Goal: Navigation & Orientation: Find specific page/section

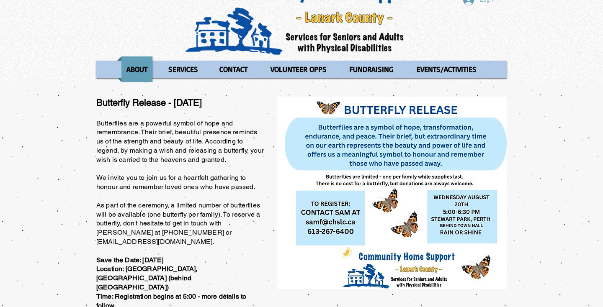
scroll to position [34, 0]
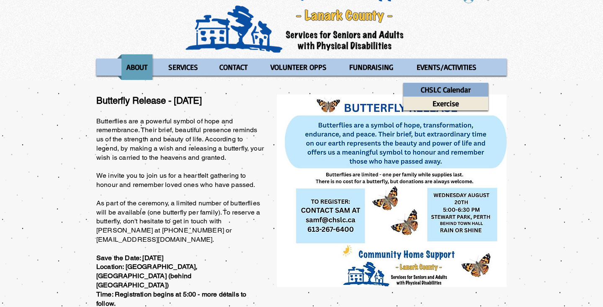
click at [432, 88] on p "CHSLC Calendar" at bounding box center [445, 90] width 57 height 14
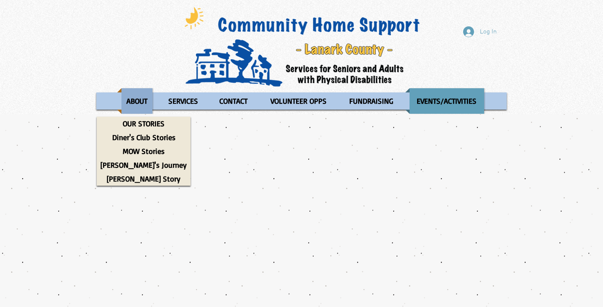
click at [137, 101] on p "ABOUT" at bounding box center [137, 101] width 28 height 26
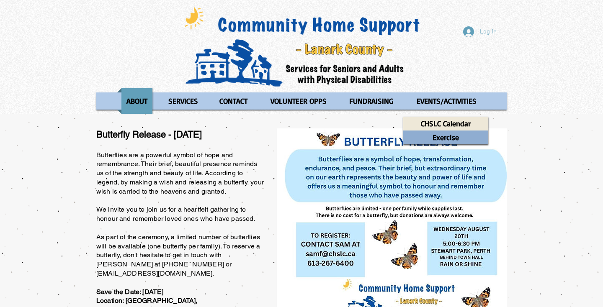
click at [439, 139] on p "Exercise" at bounding box center [446, 138] width 34 height 14
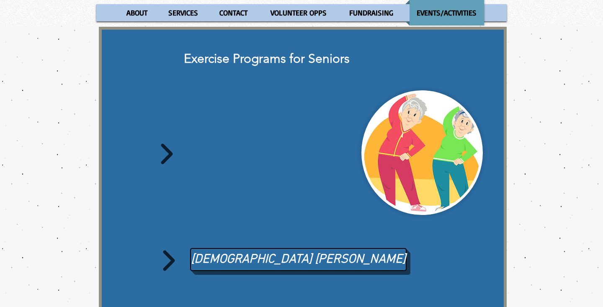
scroll to position [88, 0]
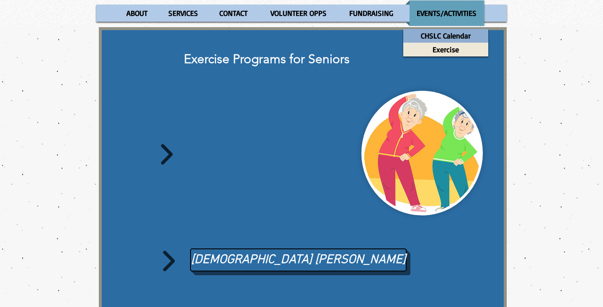
click at [428, 34] on p "CHSLC Calendar" at bounding box center [445, 36] width 57 height 14
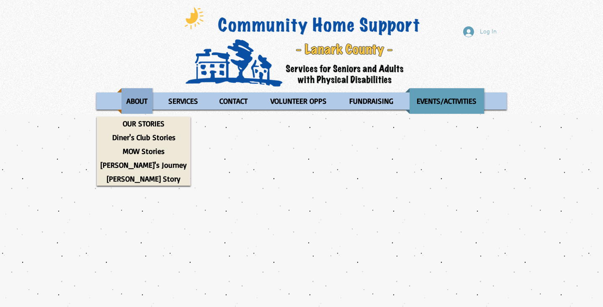
click at [133, 105] on p "ABOUT" at bounding box center [137, 101] width 28 height 26
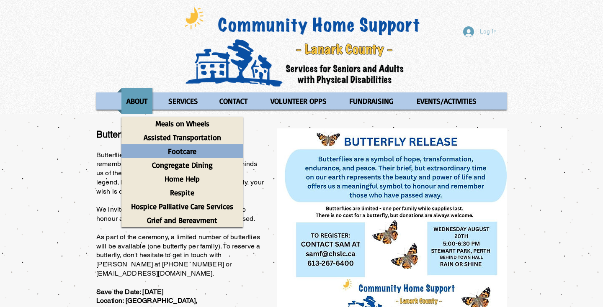
click at [194, 151] on p "Footcare" at bounding box center [182, 151] width 36 height 14
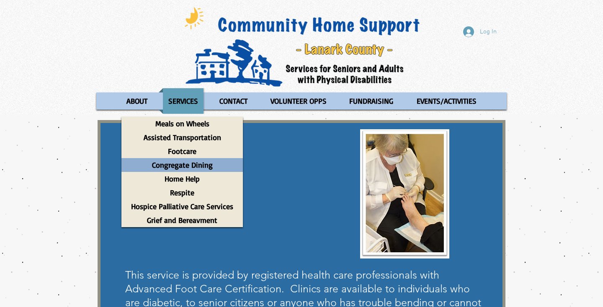
click at [186, 164] on p "Congregate Dining" at bounding box center [182, 165] width 68 height 14
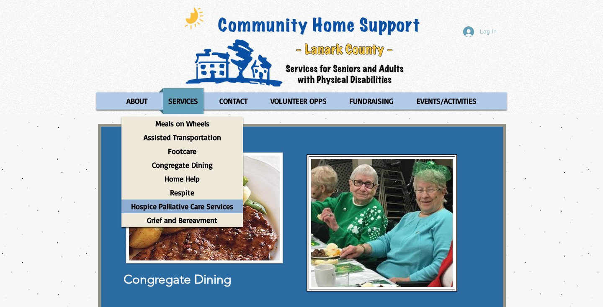
click at [178, 206] on p "Hospice Palliative Care Services" at bounding box center [182, 207] width 110 height 14
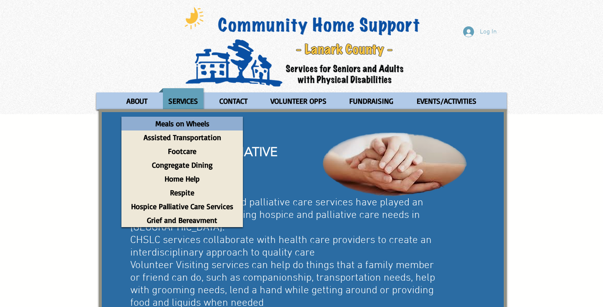
click at [174, 125] on p "Meals on Wheels" at bounding box center [183, 124] width 62 height 14
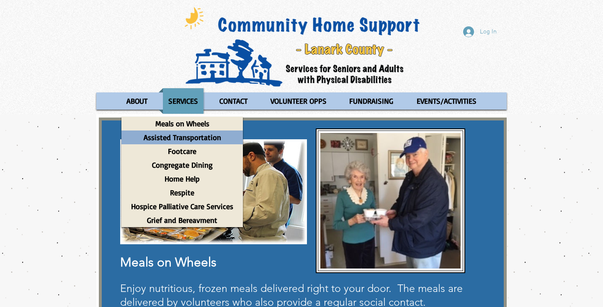
click at [176, 139] on p "Assisted Transportation" at bounding box center [182, 138] width 85 height 14
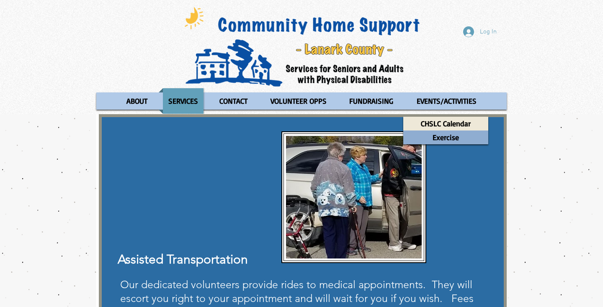
click at [425, 137] on div "Exercise" at bounding box center [445, 138] width 85 height 14
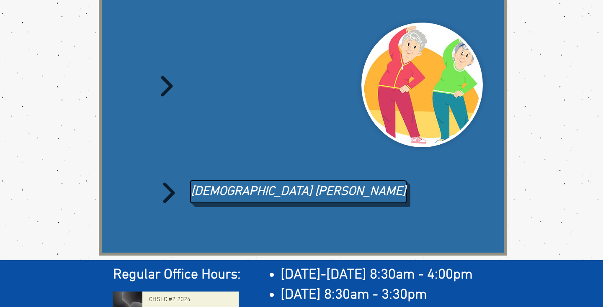
scroll to position [160, 0]
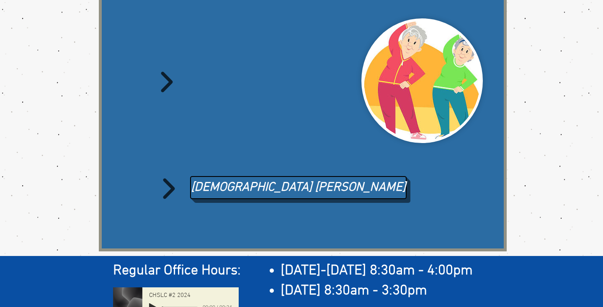
click at [170, 92] on icon "main content" at bounding box center [167, 82] width 12 height 21
click at [173, 192] on icon "main content" at bounding box center [169, 188] width 12 height 21
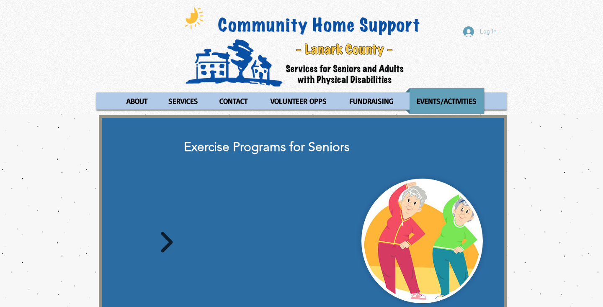
scroll to position [0, 0]
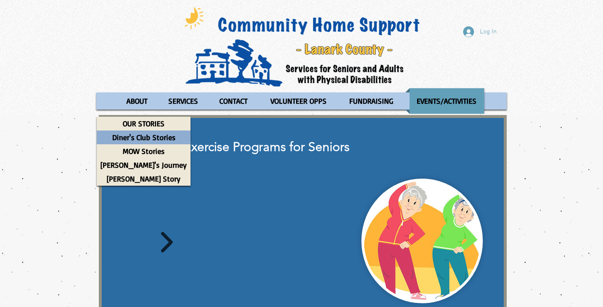
click at [127, 138] on p "Diner's Club Stories" at bounding box center [143, 138] width 71 height 14
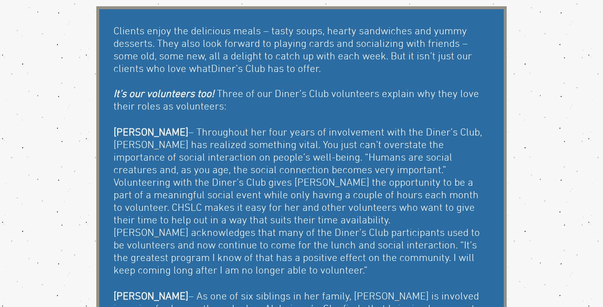
scroll to position [33, 0]
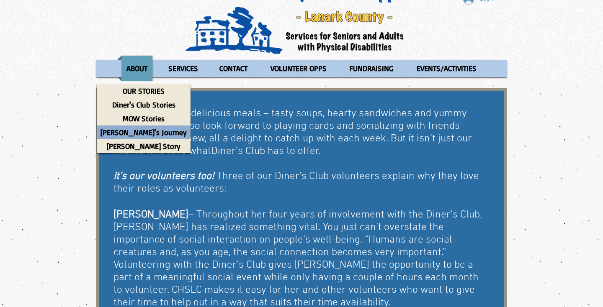
click at [133, 131] on p "[PERSON_NAME]'s Journey" at bounding box center [144, 133] width 94 height 14
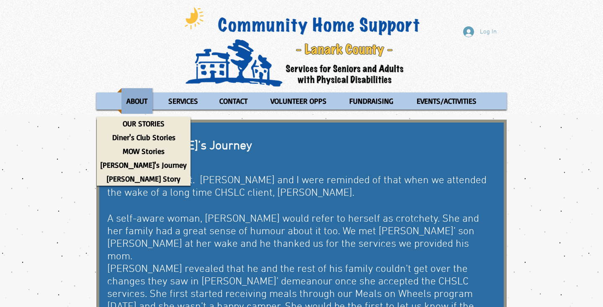
click at [133, 100] on p "ABOUT" at bounding box center [137, 101] width 28 height 26
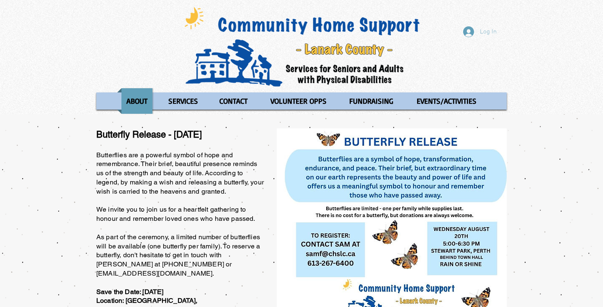
click at [487, 36] on span "Log In" at bounding box center [488, 32] width 23 height 9
